Goal: Task Accomplishment & Management: Manage account settings

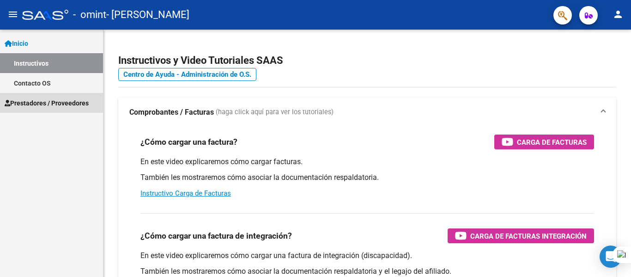
click at [51, 102] on span "Prestadores / Proveedores" at bounding box center [47, 103] width 84 height 10
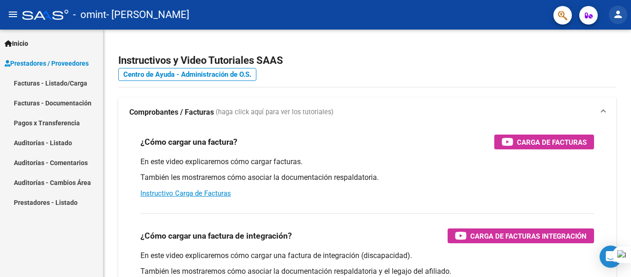
click at [618, 14] on mat-icon "person" at bounding box center [618, 14] width 11 height 11
click at [49, 61] on div at bounding box center [315, 138] width 631 height 277
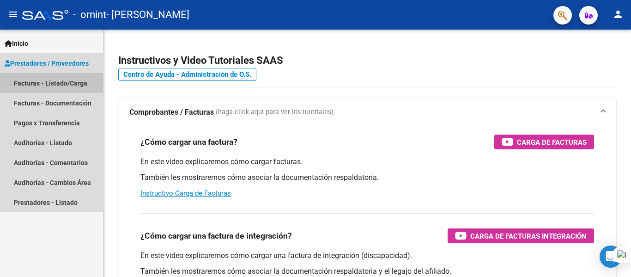
click at [52, 88] on link "Facturas - Listado/Carga" at bounding box center [51, 83] width 103 height 20
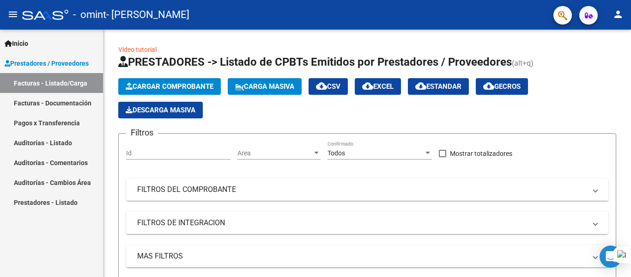
drag, startPoint x: 631, startPoint y: 99, endPoint x: 631, endPoint y: 127, distance: 27.7
click at [631, 127] on div at bounding box center [631, 138] width 0 height 277
click at [67, 101] on link "Facturas - Documentación" at bounding box center [51, 103] width 103 height 20
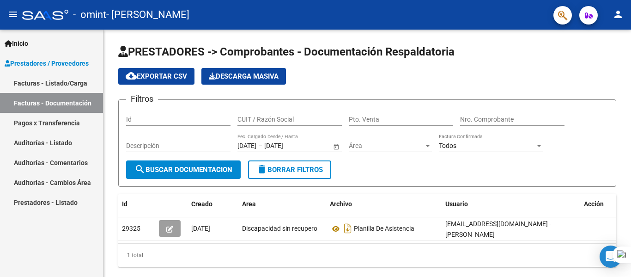
drag, startPoint x: 631, startPoint y: 155, endPoint x: 631, endPoint y: 191, distance: 36.5
click at [631, 191] on div at bounding box center [631, 138] width 0 height 277
drag, startPoint x: 631, startPoint y: 156, endPoint x: 631, endPoint y: 206, distance: 49.5
click at [631, 206] on div at bounding box center [631, 138] width 0 height 277
click at [566, 255] on div "1 total" at bounding box center [367, 255] width 498 height 23
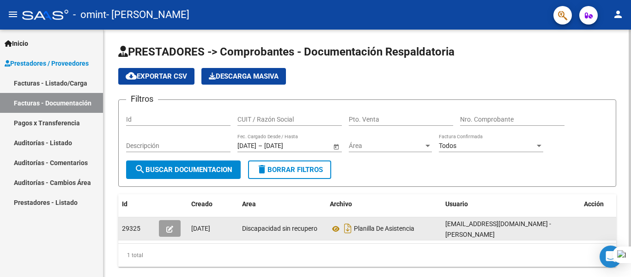
click at [169, 226] on icon "button" at bounding box center [169, 229] width 7 height 7
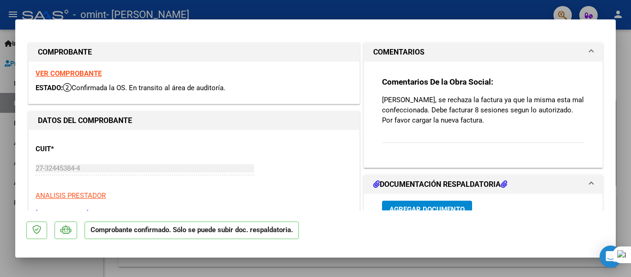
click at [92, 73] on strong "VER COMPROBANTE" at bounding box center [69, 73] width 66 height 8
click at [631, 80] on div at bounding box center [631, 138] width 0 height 277
drag, startPoint x: 477, startPoint y: 43, endPoint x: 263, endPoint y: 31, distance: 215.2
click at [26, 15] on div at bounding box center [315, 138] width 631 height 277
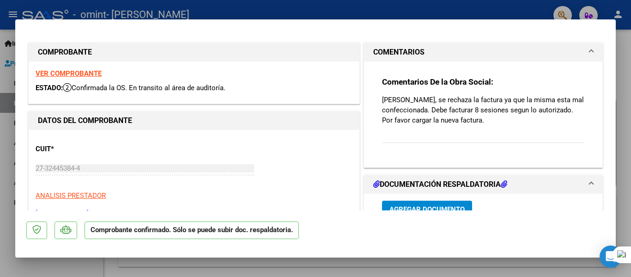
type input "$ 0,00"
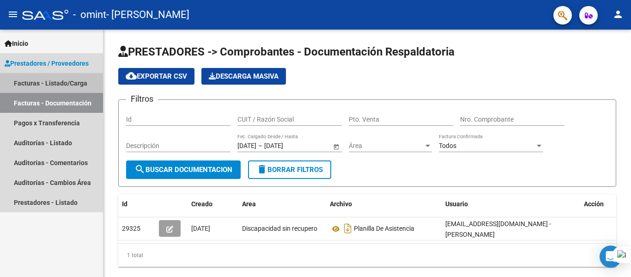
click at [48, 81] on link "Facturas - Listado/Carga" at bounding box center [51, 83] width 103 height 20
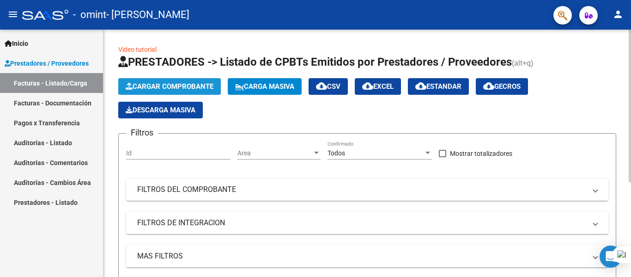
click at [179, 80] on button "Cargar Comprobante" at bounding box center [169, 86] width 103 height 17
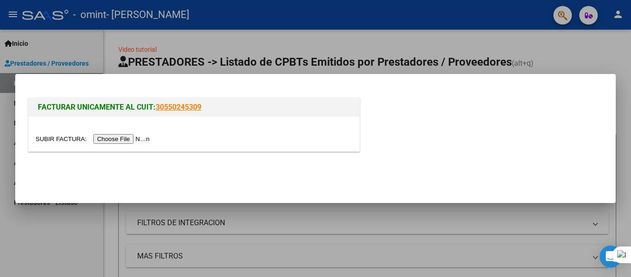
click at [127, 136] on input "file" at bounding box center [94, 139] width 117 height 10
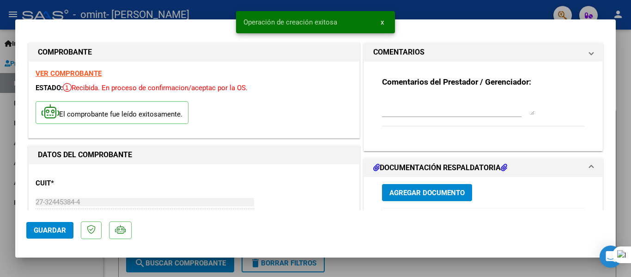
drag, startPoint x: 615, startPoint y: 55, endPoint x: 615, endPoint y: 70, distance: 15.3
click at [615, 70] on mat-dialog-content "COMPROBANTE VER COMPROBANTE ESTADO: Recibida. En proceso de confirmacion/acepta…" at bounding box center [315, 121] width 601 height 180
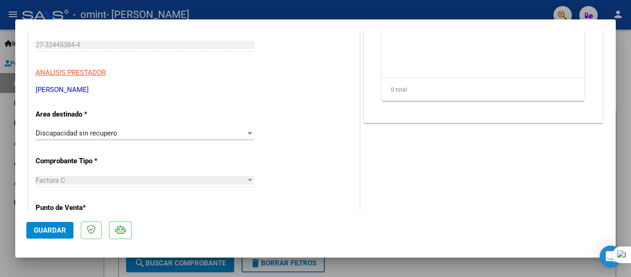
scroll to position [155, 0]
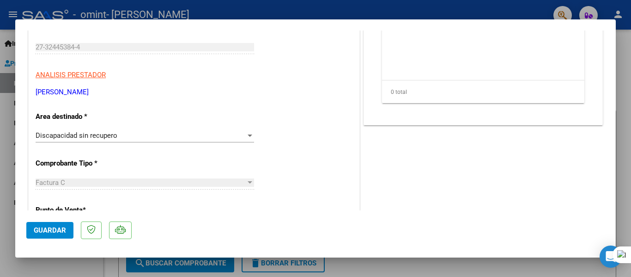
click at [248, 135] on div at bounding box center [250, 135] width 5 height 2
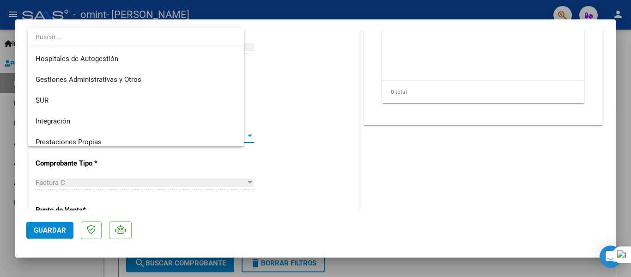
scroll to position [69, 0]
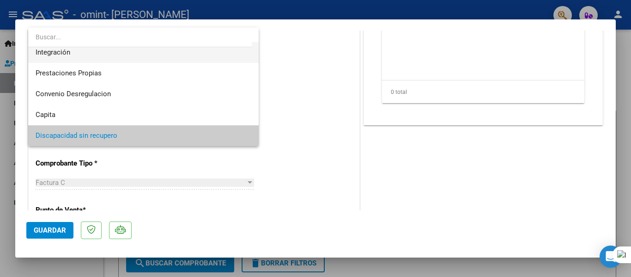
click at [96, 58] on span "Integración" at bounding box center [144, 52] width 216 height 21
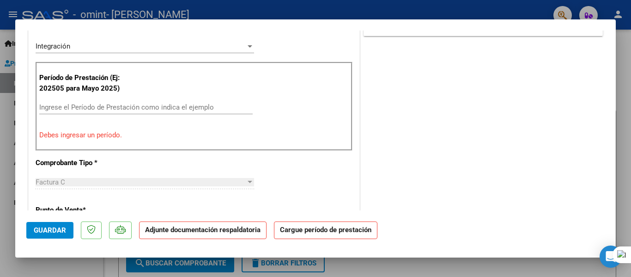
scroll to position [242, 0]
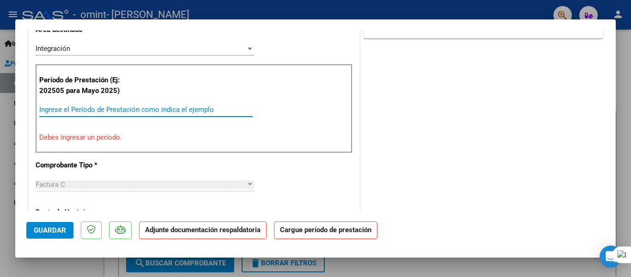
click at [174, 111] on input "Ingrese el Período de Prestación como indica el ejemplo" at bounding box center [146, 109] width 214 height 8
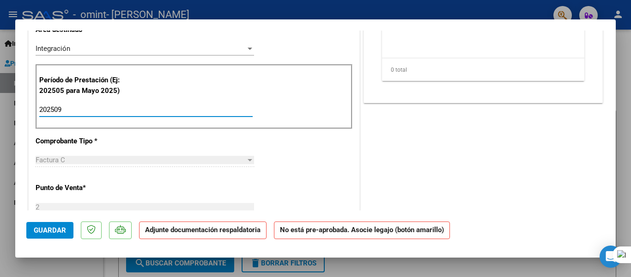
type input "202509"
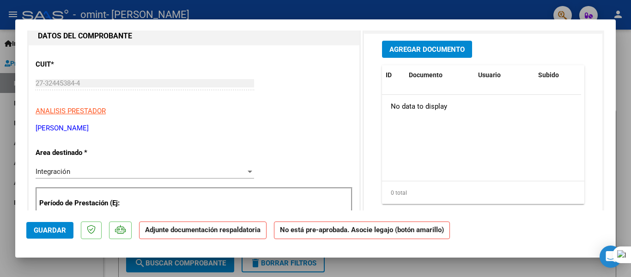
scroll to position [96, 0]
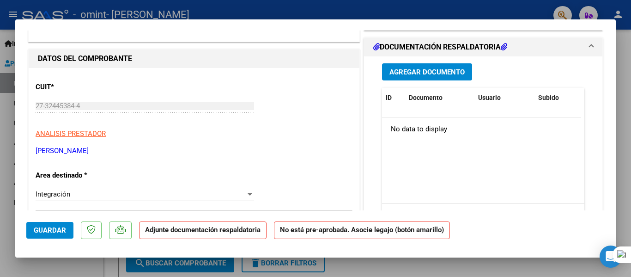
click at [456, 72] on span "Agregar Documento" at bounding box center [427, 72] width 75 height 8
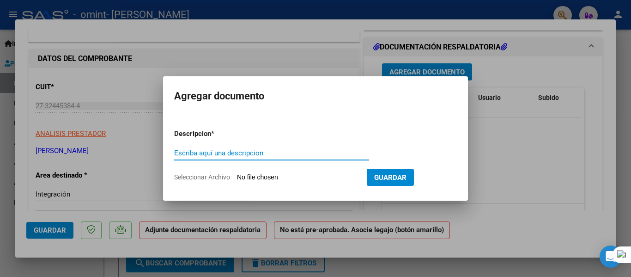
click at [265, 157] on div "Escriba aquí una descripcion" at bounding box center [271, 153] width 195 height 14
type input "Planilla de asistencia"
click at [213, 176] on span "Seleccionar Archivo" at bounding box center [202, 176] width 56 height 7
click at [237, 176] on input "Seleccionar Archivo" at bounding box center [298, 177] width 122 height 9
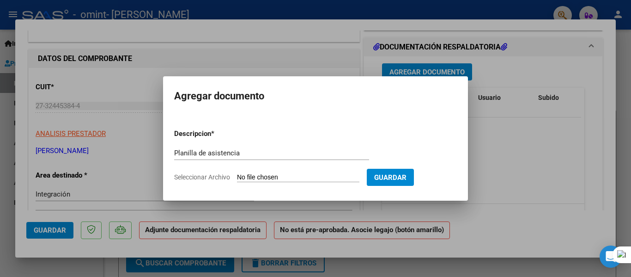
type input "C:\fakepath\planilla [PERSON_NAME] B.pdf"
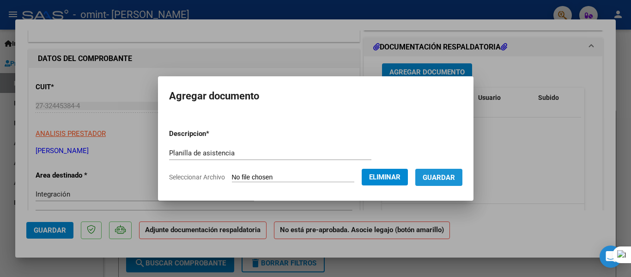
click at [450, 176] on span "Guardar" at bounding box center [439, 177] width 32 height 8
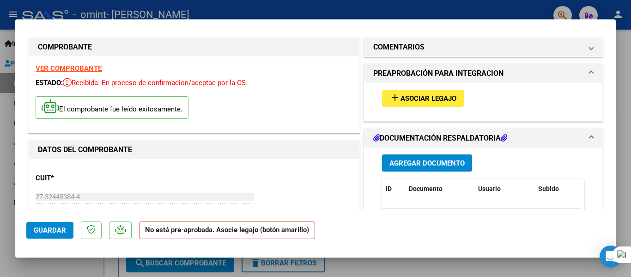
scroll to position [3, 0]
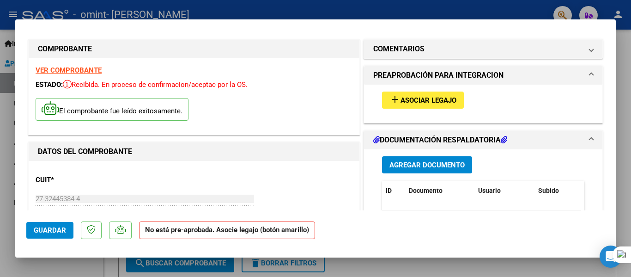
click at [403, 97] on span "Asociar Legajo" at bounding box center [429, 100] width 56 height 8
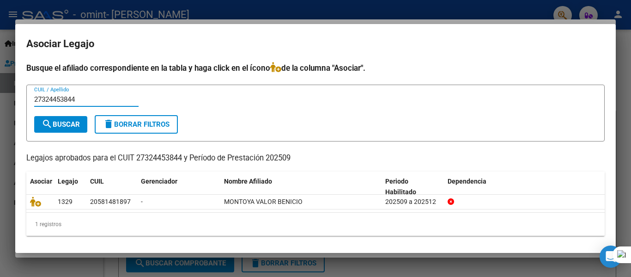
type input "27324453844"
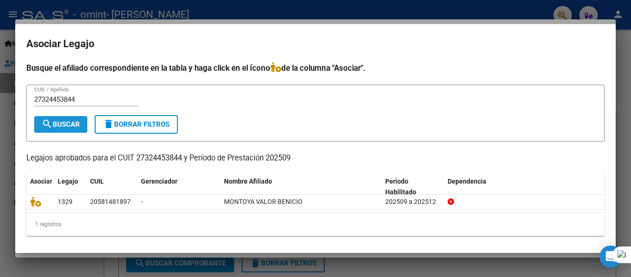
click at [73, 130] on button "search Buscar" at bounding box center [60, 124] width 53 height 17
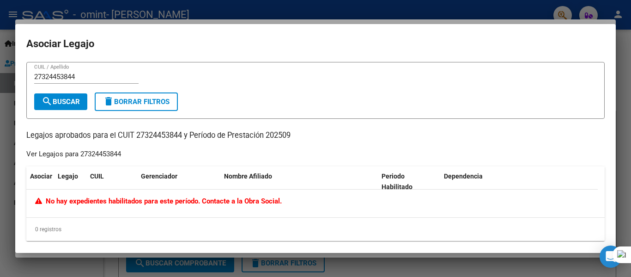
click at [629, 65] on div at bounding box center [315, 138] width 631 height 277
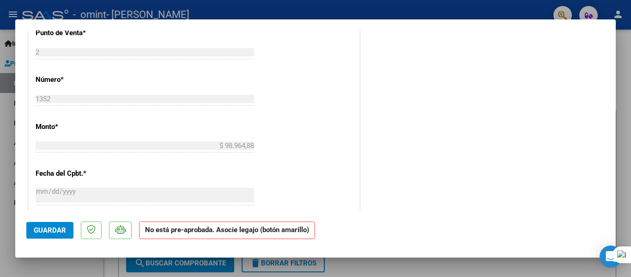
scroll to position [442, 0]
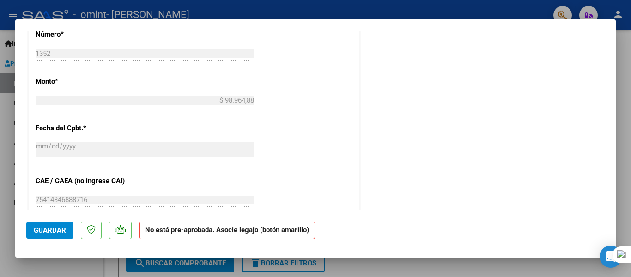
drag, startPoint x: 622, startPoint y: 146, endPoint x: 607, endPoint y: 125, distance: 25.3
click at [622, 50] on div at bounding box center [315, 138] width 631 height 277
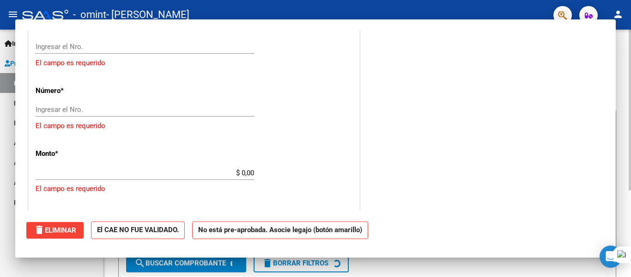
scroll to position [0, 0]
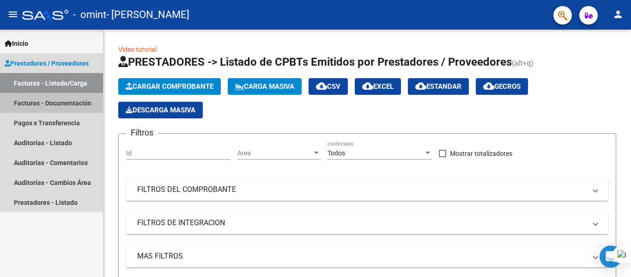
click at [28, 98] on link "Facturas - Documentación" at bounding box center [51, 103] width 103 height 20
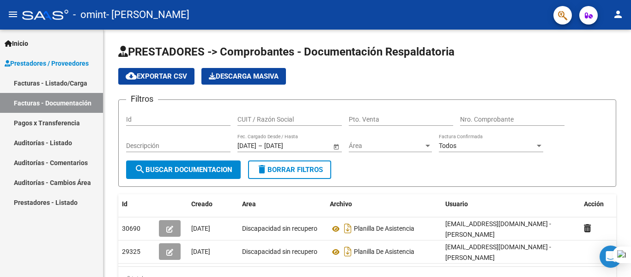
drag, startPoint x: 631, startPoint y: 87, endPoint x: 631, endPoint y: 129, distance: 41.6
click at [631, 129] on div at bounding box center [631, 138] width 0 height 277
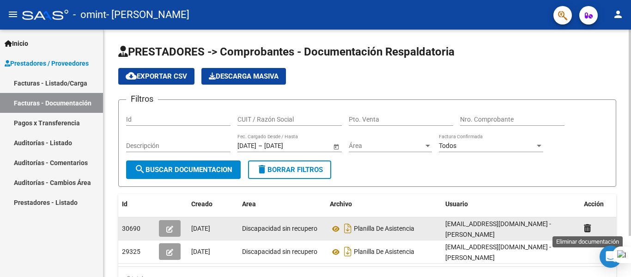
click at [586, 228] on icon at bounding box center [587, 228] width 7 height 9
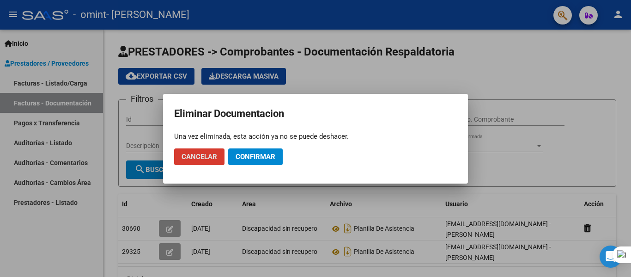
click at [202, 158] on span "Cancelar" at bounding box center [200, 157] width 36 height 8
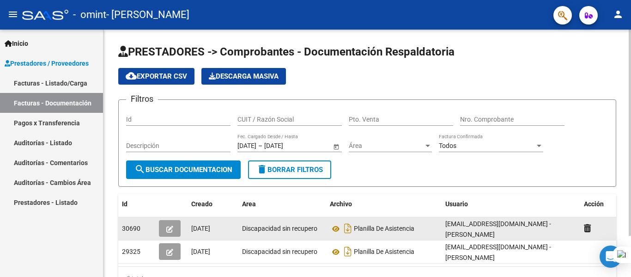
click at [588, 223] on div at bounding box center [603, 228] width 39 height 11
click at [582, 231] on datatable-body-cell at bounding box center [603, 228] width 46 height 23
click at [593, 228] on div at bounding box center [603, 228] width 39 height 11
click at [587, 228] on icon at bounding box center [587, 228] width 7 height 9
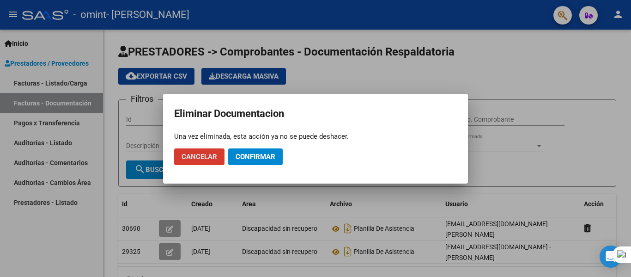
click at [260, 155] on span "Confirmar" at bounding box center [256, 157] width 40 height 8
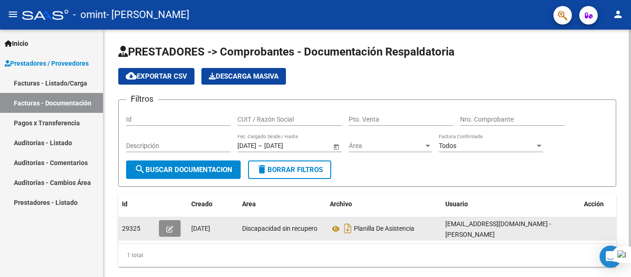
click at [165, 228] on button "button" at bounding box center [170, 228] width 22 height 17
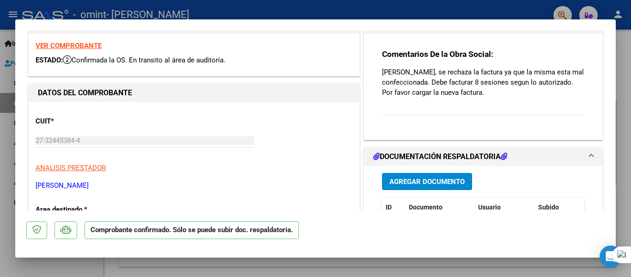
scroll to position [20, 0]
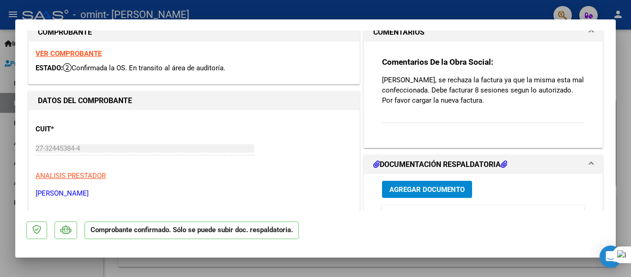
click at [72, 54] on strong "VER COMPROBANTE" at bounding box center [69, 53] width 66 height 8
click at [429, 124] on div "Comentarios De la Obra Social: [PERSON_NAME], se rechaza la factura ya que la m…" at bounding box center [483, 95] width 202 height 77
click at [431, 79] on p "[PERSON_NAME], se rechaza la factura ya que la misma esta mal confeccionada. De…" at bounding box center [483, 90] width 202 height 31
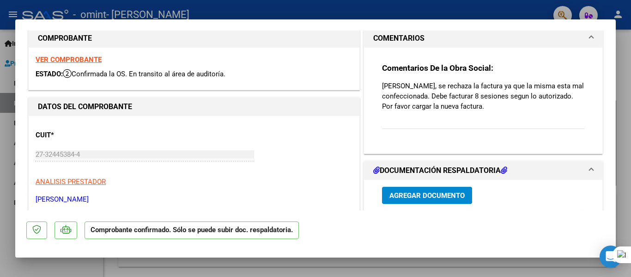
scroll to position [0, 0]
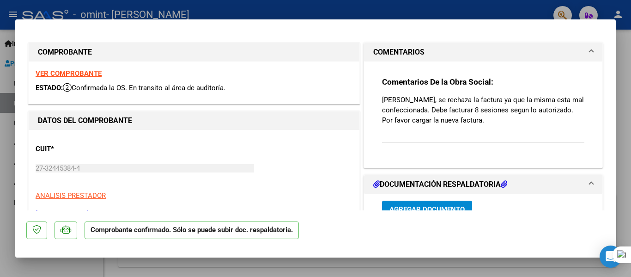
click at [442, 84] on strong "Comentarios De la Obra Social:" at bounding box center [437, 81] width 111 height 9
click at [115, 105] on div "COMPROBANTE VER COMPROBANTE ESTADO: Confirmada la OS. En transito al área de au…" at bounding box center [194, 73] width 336 height 65
click at [81, 50] on strong "COMPROBANTE" at bounding box center [65, 52] width 54 height 9
click at [104, 54] on h1 "COMPROBANTE" at bounding box center [194, 52] width 312 height 11
click at [48, 88] on span "ESTADO:" at bounding box center [49, 88] width 27 height 8
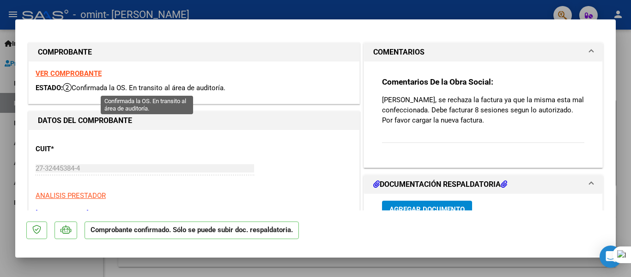
click at [148, 88] on span "Confirmada la OS. En transito al área de auditoría." at bounding box center [144, 88] width 163 height 8
click at [108, 117] on strong "DATOS DEL COMPROBANTE" at bounding box center [85, 120] width 94 height 9
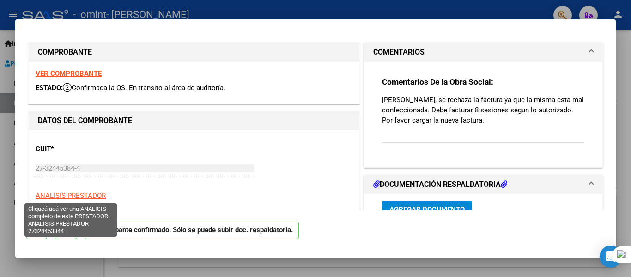
click at [86, 196] on span "ANALISIS PRESTADOR" at bounding box center [71, 195] width 70 height 8
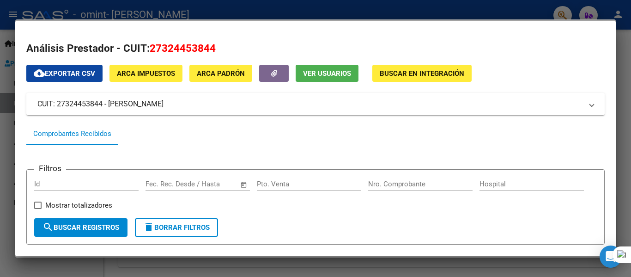
click at [617, 47] on div at bounding box center [315, 138] width 631 height 277
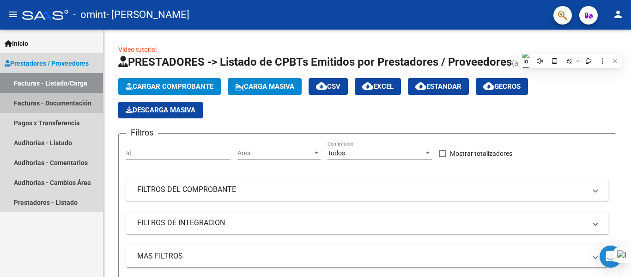
click at [51, 101] on link "Facturas - Documentación" at bounding box center [51, 103] width 103 height 20
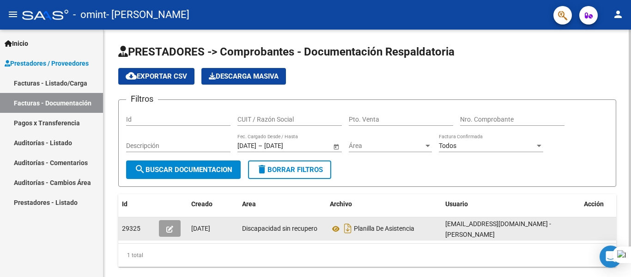
click at [603, 226] on datatable-body-cell at bounding box center [603, 228] width 46 height 23
click at [420, 232] on div "Planilla De Asistencia" at bounding box center [384, 228] width 108 height 15
click at [139, 228] on span "29325" at bounding box center [131, 228] width 18 height 7
click at [258, 231] on span "Discapacidad sin recupero" at bounding box center [279, 228] width 75 height 7
click at [169, 231] on icon "button" at bounding box center [169, 229] width 7 height 7
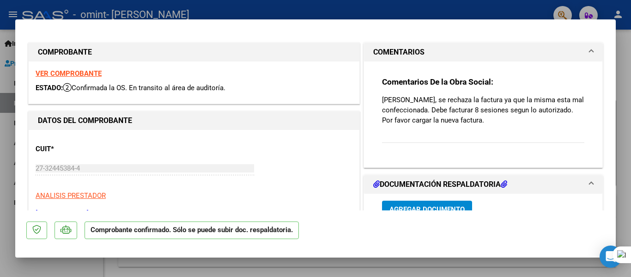
click at [629, 191] on div at bounding box center [315, 138] width 631 height 277
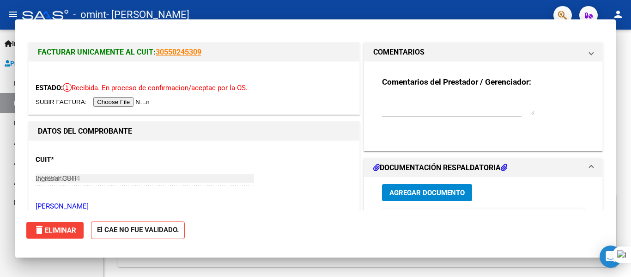
type input "$ 0,00"
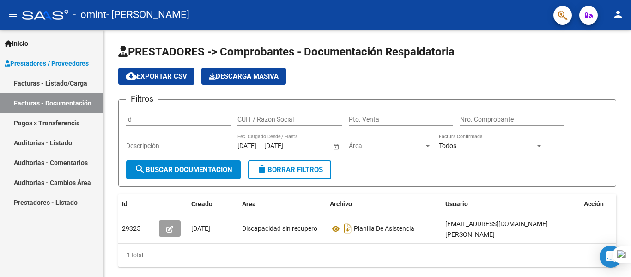
click at [617, 12] on mat-icon "person" at bounding box center [618, 14] width 11 height 11
click at [518, 93] on div at bounding box center [315, 138] width 631 height 277
click at [602, 257] on div "Open Intercom Messenger" at bounding box center [611, 256] width 24 height 24
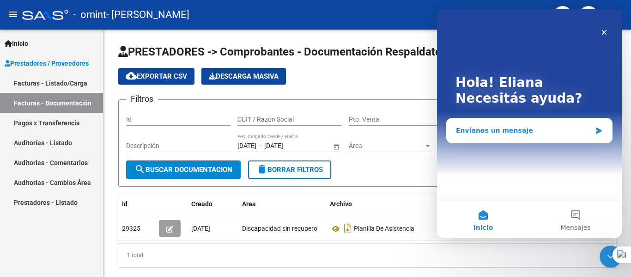
click at [519, 128] on div "Envíanos un mensaje" at bounding box center [523, 131] width 135 height 10
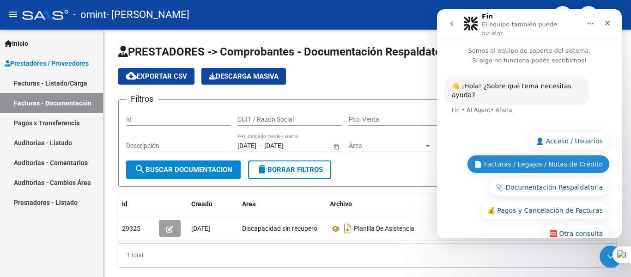
click at [523, 155] on button "📄 Facturas / Legajos / Notas de Crédito" at bounding box center [538, 164] width 143 height 18
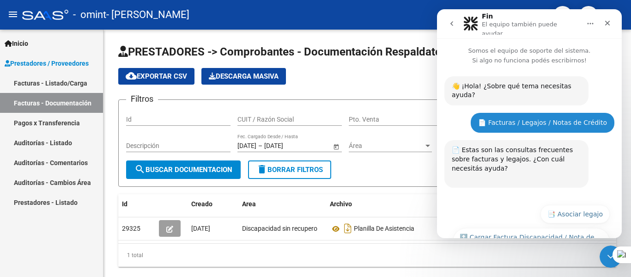
scroll to position [163, 0]
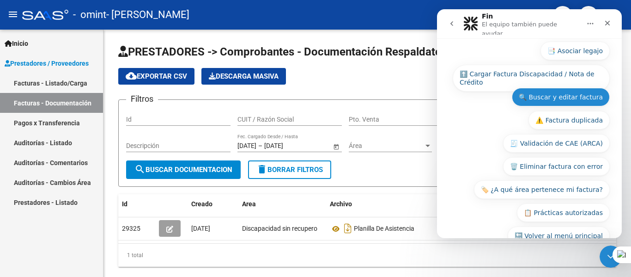
click at [547, 88] on button "🔍 Buscar y editar factura" at bounding box center [561, 97] width 98 height 18
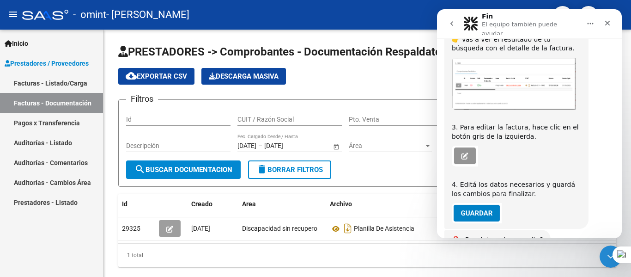
scroll to position [408, 0]
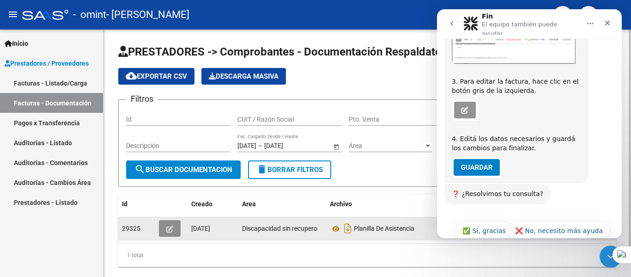
click at [169, 226] on icon "button" at bounding box center [169, 229] width 7 height 7
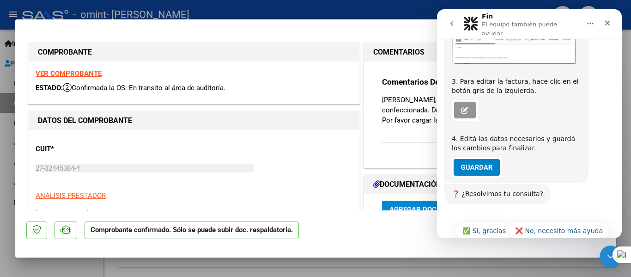
drag, startPoint x: 268, startPoint y: 174, endPoint x: 392, endPoint y: 81, distance: 154.6
click at [606, 22] on icon "Cerrar" at bounding box center [607, 22] width 7 height 7
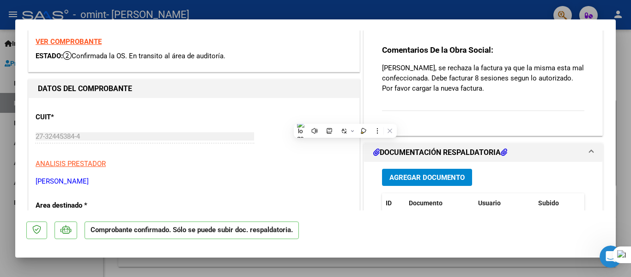
scroll to position [28, 0]
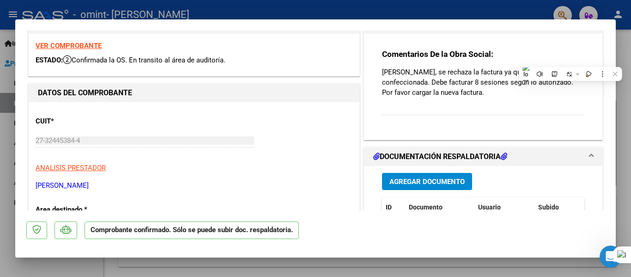
click at [252, 150] on div "CUIT * 27-32445384-4 Ingresar CUIT ANALISIS PRESTADOR [PERSON_NAME] [PERSON_NAM…" at bounding box center [194, 149] width 317 height 81
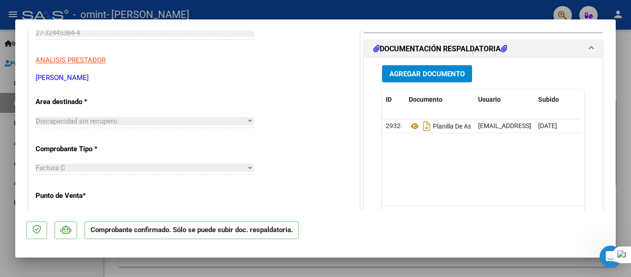
scroll to position [147, 0]
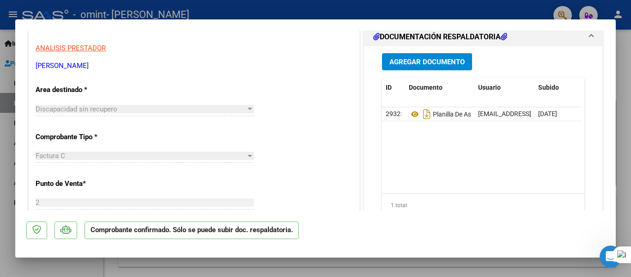
click at [250, 105] on div at bounding box center [250, 108] width 8 height 7
click at [248, 110] on div at bounding box center [250, 109] width 5 height 2
click at [243, 153] on div "Factura C" at bounding box center [141, 156] width 210 height 8
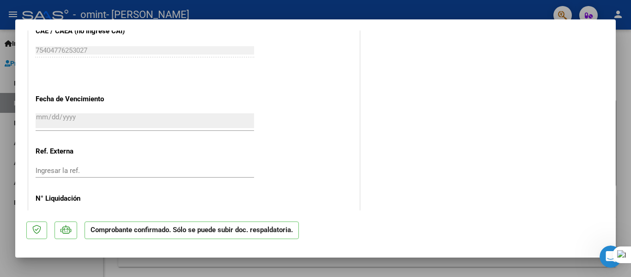
scroll to position [525, 0]
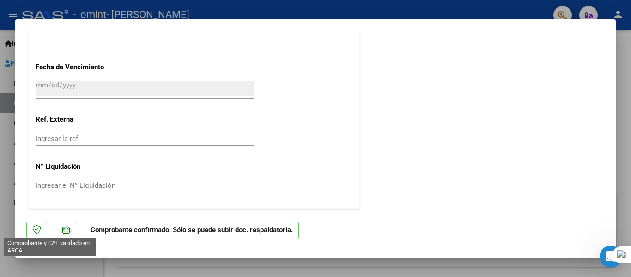
click at [39, 232] on icon at bounding box center [36, 229] width 9 height 9
click at [63, 231] on icon at bounding box center [66, 229] width 11 height 9
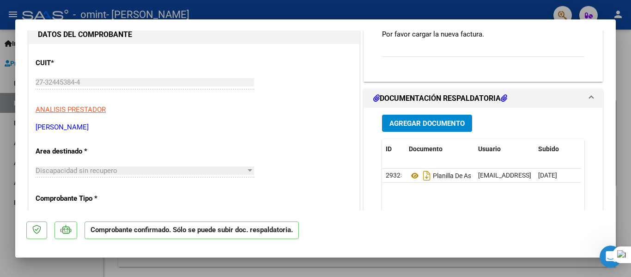
scroll to position [0, 0]
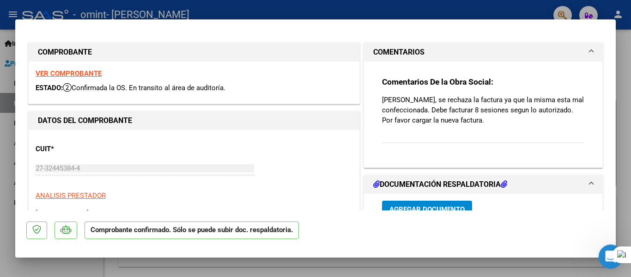
click at [602, 251] on div "Abrir Intercom Messenger" at bounding box center [609, 255] width 31 height 31
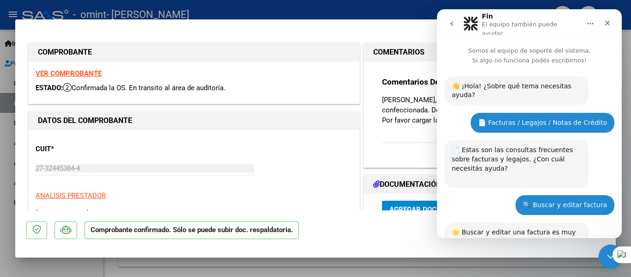
scroll to position [408, 0]
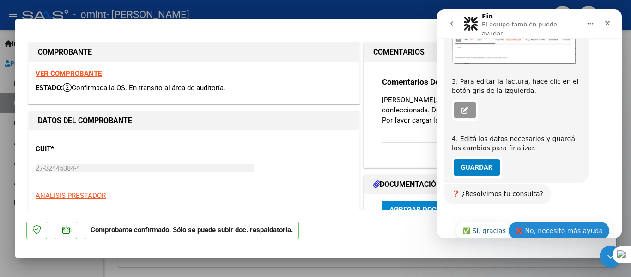
click at [558, 221] on button "❌ No, necesito más ayuda" at bounding box center [559, 230] width 102 height 18
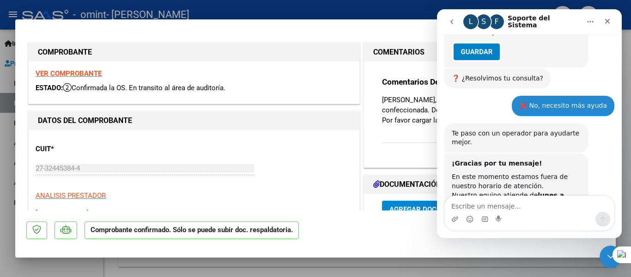
scroll to position [553, 0]
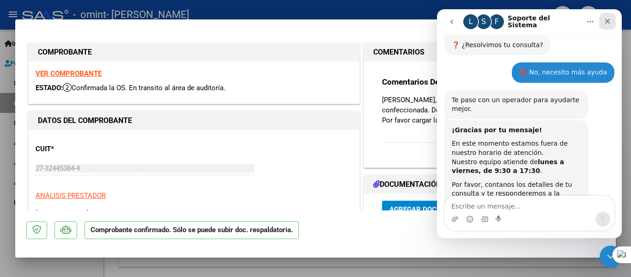
click at [610, 21] on icon "Cerrar" at bounding box center [607, 21] width 7 height 7
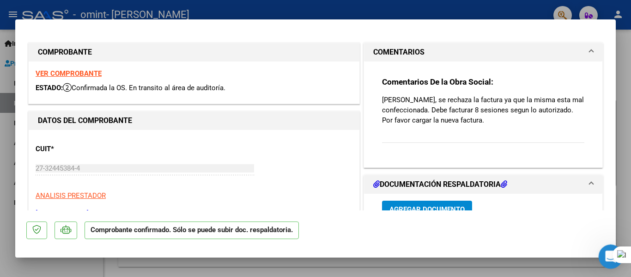
click at [602, 253] on div "Abrir Intercom Messenger" at bounding box center [609, 255] width 31 height 31
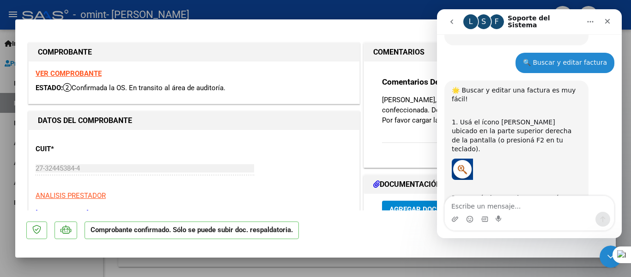
scroll to position [136, 0]
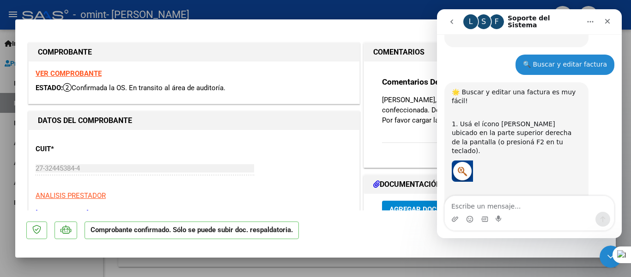
click at [125, 12] on div at bounding box center [315, 138] width 631 height 277
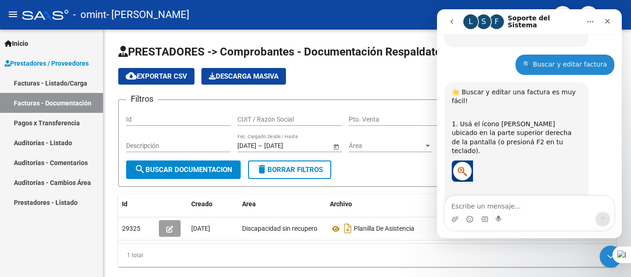
drag, startPoint x: 449, startPoint y: 22, endPoint x: 450, endPoint y: 29, distance: 7.0
click at [449, 22] on icon "go back" at bounding box center [451, 21] width 7 height 7
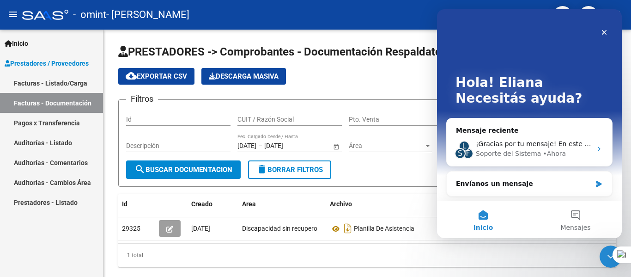
scroll to position [0, 0]
drag, startPoint x: 507, startPoint y: 21, endPoint x: 489, endPoint y: 71, distance: 53.4
click at [489, 71] on div "Hola! [PERSON_NAME] ayuda?" at bounding box center [529, 92] width 166 height 166
click at [602, 36] on icon "Cerrar" at bounding box center [604, 32] width 7 height 7
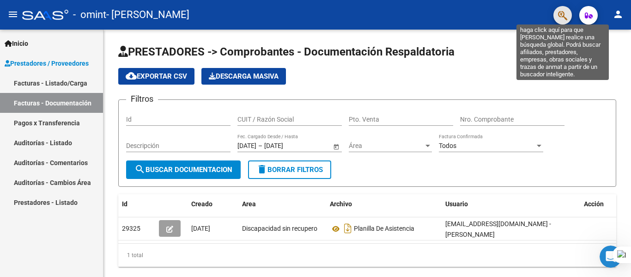
click at [567, 15] on icon "button" at bounding box center [562, 15] width 9 height 11
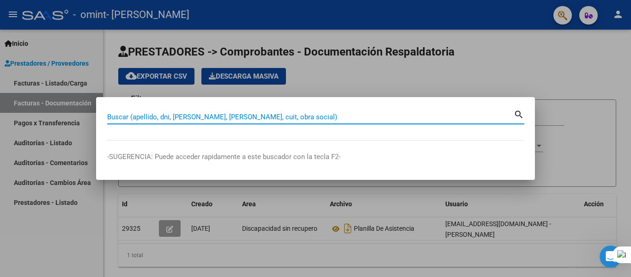
click at [130, 118] on input "Buscar (apellido, dni, [PERSON_NAME], [PERSON_NAME], cuit, obra social)" at bounding box center [310, 117] width 407 height 8
click at [606, 252] on icon "Abrir Intercom Messenger" at bounding box center [609, 255] width 15 height 15
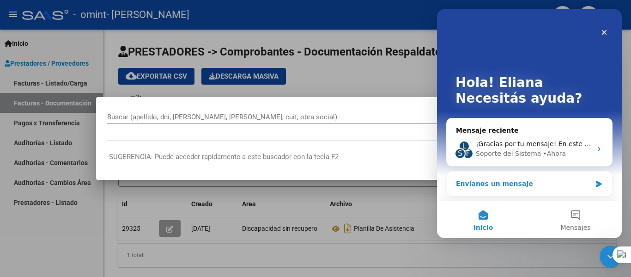
click at [529, 185] on div "Envíanos un mensaje" at bounding box center [523, 184] width 135 height 10
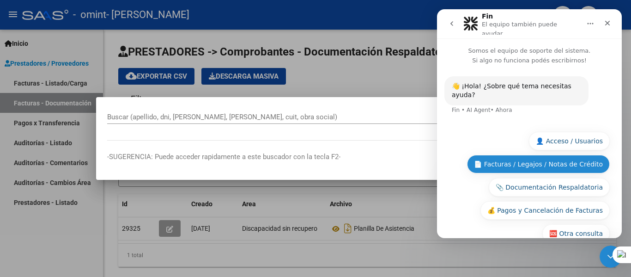
click at [541, 155] on button "📄 Facturas / Legajos / Notas de Crédito" at bounding box center [538, 164] width 143 height 18
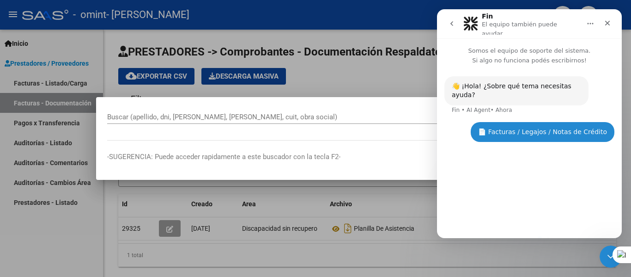
click at [531, 128] on div "📄 Facturas / Legajos / Notas de Crédito" at bounding box center [542, 132] width 129 height 9
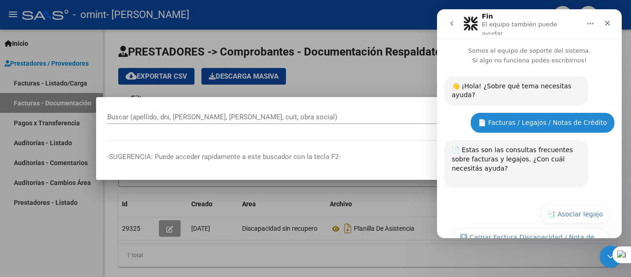
scroll to position [163, 0]
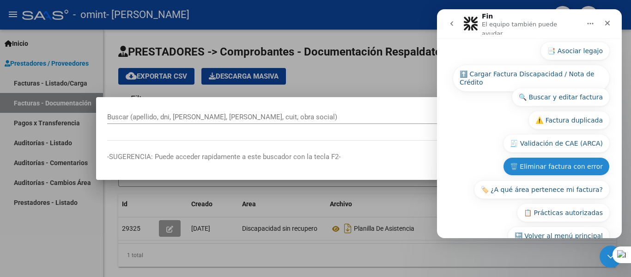
click at [571, 157] on button "🗑️ Eliminar factura con error" at bounding box center [556, 166] width 107 height 18
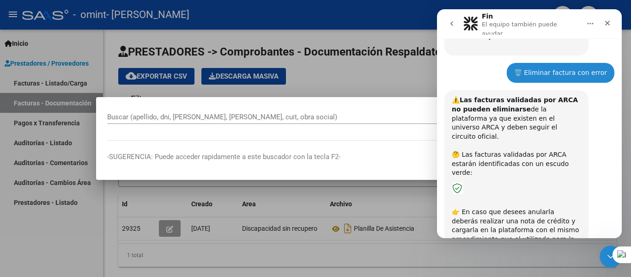
scroll to position [130, 0]
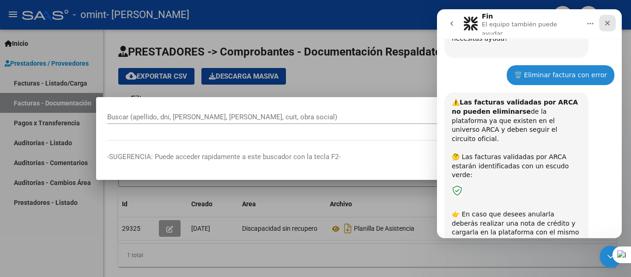
click at [605, 26] on div "Cerrar" at bounding box center [607, 23] width 17 height 17
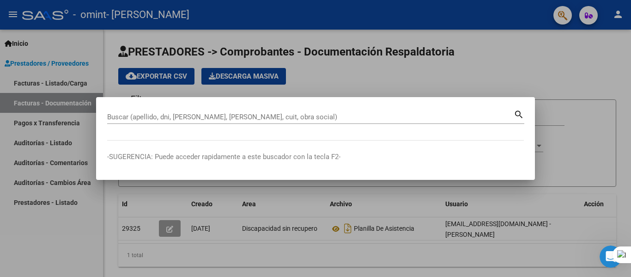
click at [503, 88] on div at bounding box center [315, 138] width 631 height 277
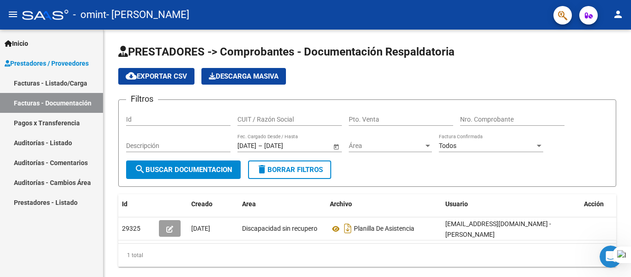
click at [503, 88] on app-list-header "PRESTADORES -> Comprobantes - Documentación Respaldatoria cloud_download Export…" at bounding box center [367, 115] width 498 height 142
click at [495, 77] on div "cloud_download Exportar CSV Descarga Masiva" at bounding box center [367, 76] width 498 height 17
